Goal: Task Accomplishment & Management: Use online tool/utility

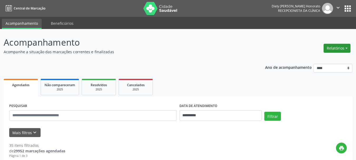
click at [336, 50] on button "Relatórios" at bounding box center [337, 48] width 27 height 9
click at [319, 58] on link "Agendamentos" at bounding box center [322, 59] width 57 height 7
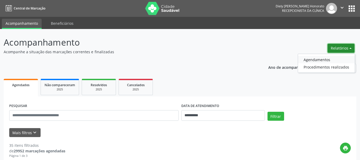
select select "*"
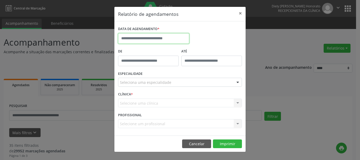
click at [147, 40] on input "text" at bounding box center [153, 38] width 71 height 11
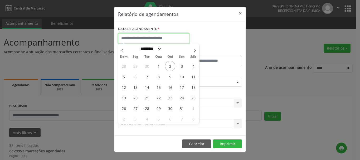
click at [137, 37] on input "text" at bounding box center [153, 38] width 71 height 11
click at [169, 66] on span "2" at bounding box center [170, 66] width 10 height 10
type input "**********"
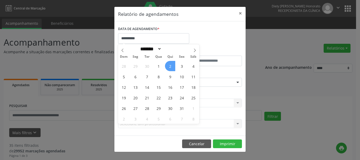
click at [169, 66] on span "2" at bounding box center [170, 66] width 10 height 10
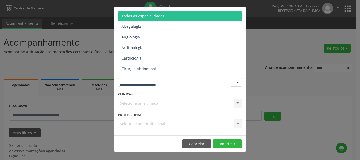
click at [140, 14] on span "Todas as especialidades" at bounding box center [143, 15] width 43 height 5
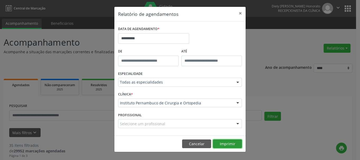
click at [227, 145] on button "Imprimir" at bounding box center [227, 144] width 29 height 9
